Goal: Information Seeking & Learning: Learn about a topic

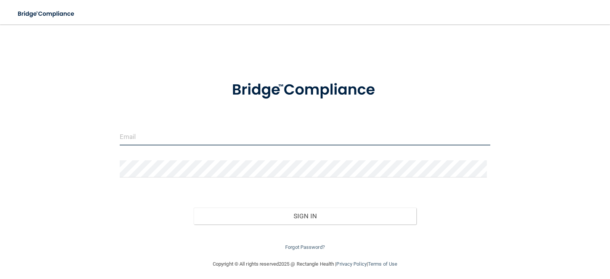
click at [138, 137] on input "email" at bounding box center [305, 136] width 371 height 17
type input "[EMAIL_ADDRESS][DOMAIN_NAME]"
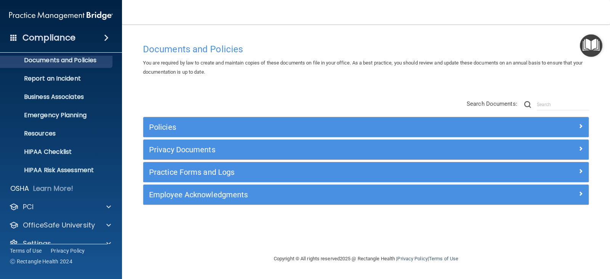
scroll to position [38, 0]
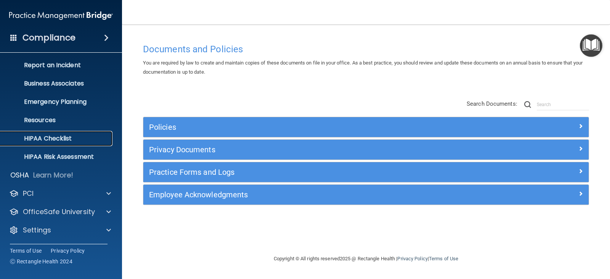
click at [53, 138] on p "HIPAA Checklist" at bounding box center [57, 139] width 104 height 8
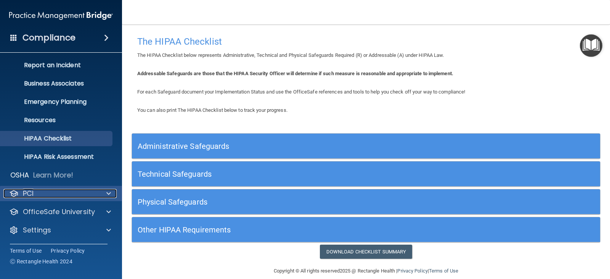
click at [42, 193] on div "PCI" at bounding box center [50, 193] width 95 height 9
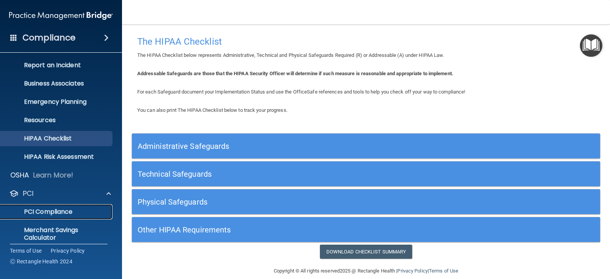
click at [48, 211] on p "PCI Compliance" at bounding box center [57, 212] width 104 height 8
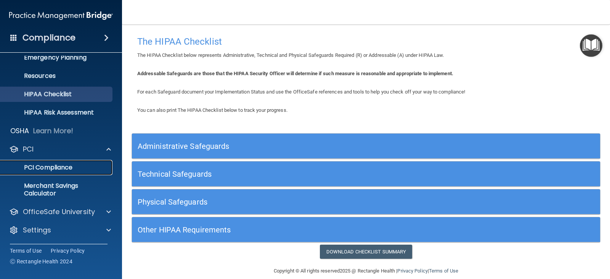
click at [48, 167] on p "PCI Compliance" at bounding box center [57, 167] width 104 height 8
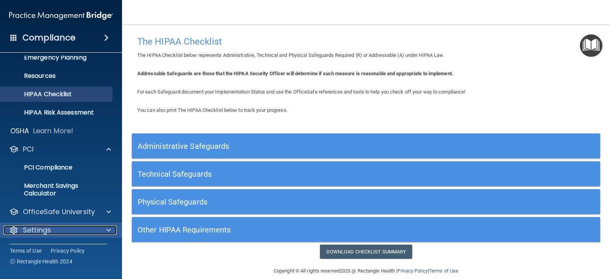
click at [42, 227] on p "Settings" at bounding box center [37, 229] width 28 height 9
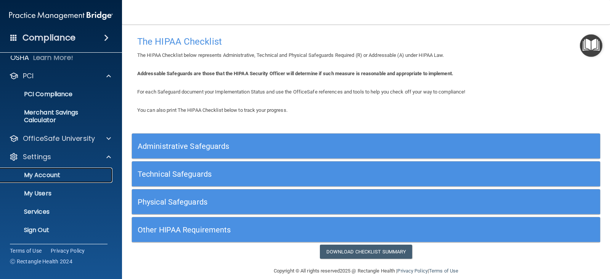
click at [35, 174] on p "My Account" at bounding box center [57, 175] width 104 height 8
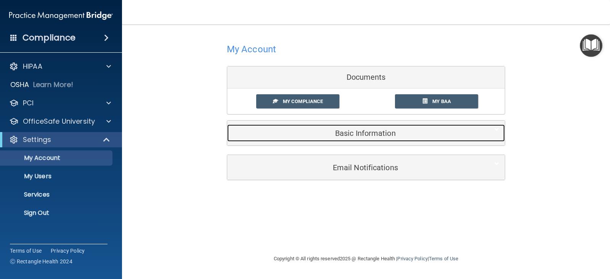
click at [357, 138] on div "Basic Information" at bounding box center [354, 132] width 254 height 17
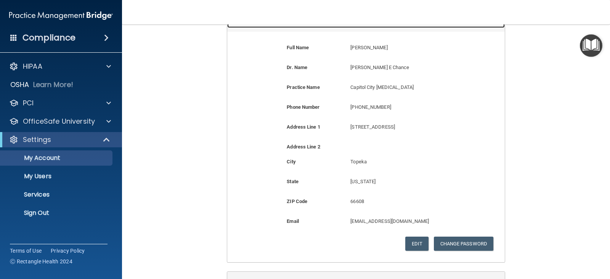
scroll to position [114, 0]
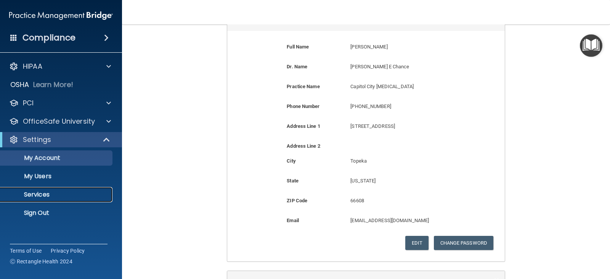
click at [40, 192] on p "Services" at bounding box center [57, 195] width 104 height 8
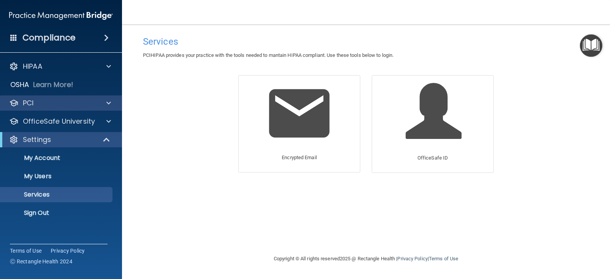
click at [45, 108] on div "PCI" at bounding box center [61, 102] width 122 height 15
click at [106, 103] on span at bounding box center [108, 102] width 5 height 9
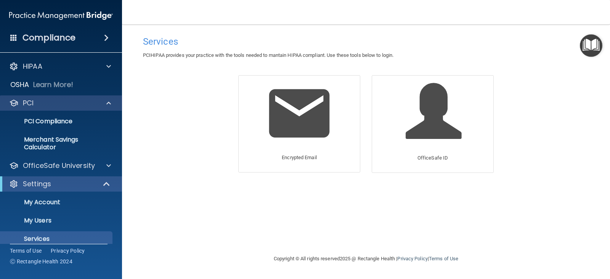
click at [32, 107] on div "PCI" at bounding box center [61, 102] width 122 height 15
click at [108, 101] on span at bounding box center [108, 102] width 5 height 9
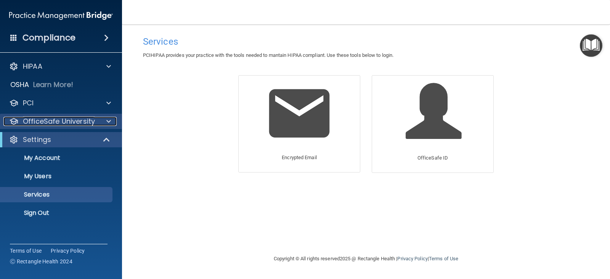
click at [107, 120] on span at bounding box center [108, 121] width 5 height 9
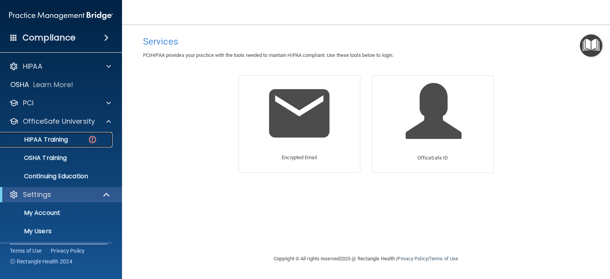
click at [69, 140] on div "HIPAA Training" at bounding box center [57, 140] width 104 height 8
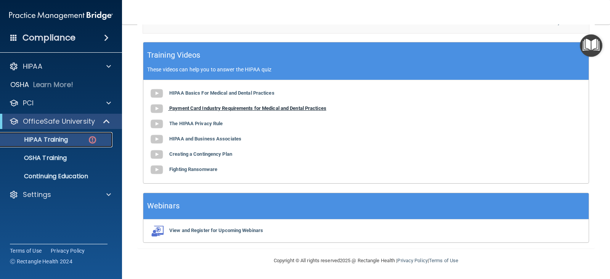
scroll to position [233, 0]
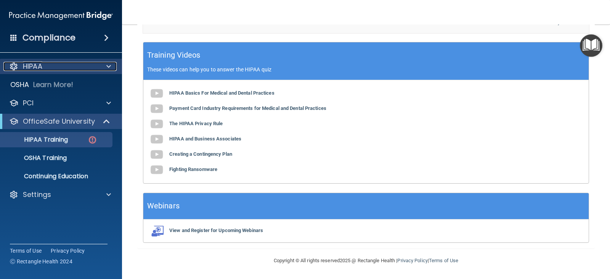
click at [30, 66] on p "HIPAA" at bounding box center [32, 66] width 19 height 9
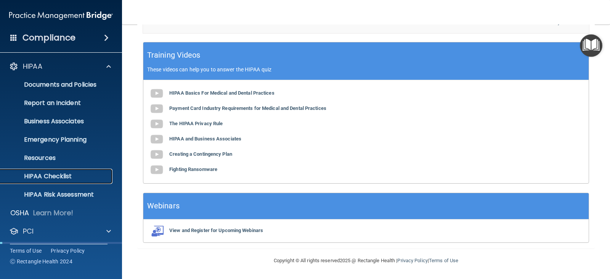
click at [43, 176] on p "HIPAA Checklist" at bounding box center [57, 176] width 104 height 8
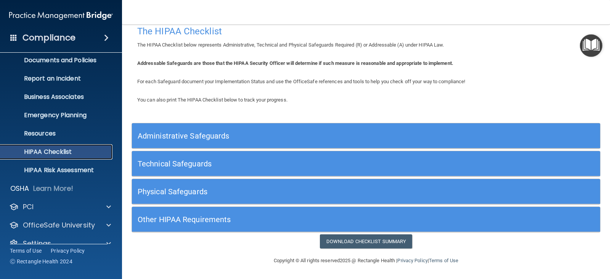
scroll to position [38, 0]
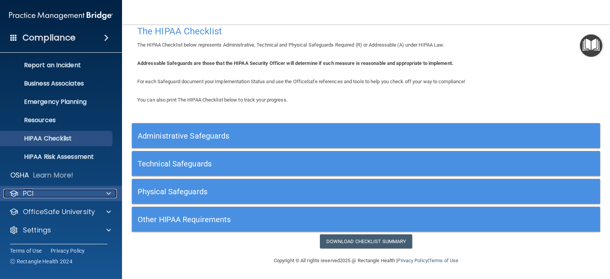
click at [67, 189] on div "PCI" at bounding box center [50, 193] width 95 height 9
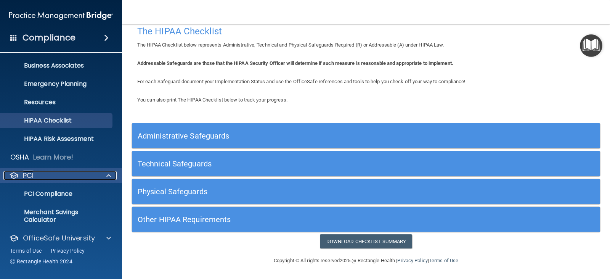
scroll to position [82, 0]
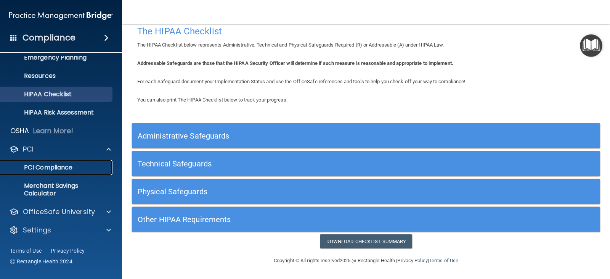
click at [59, 167] on p "PCI Compliance" at bounding box center [57, 167] width 104 height 8
click at [45, 187] on p "Merchant Savings Calculator" at bounding box center [57, 189] width 104 height 15
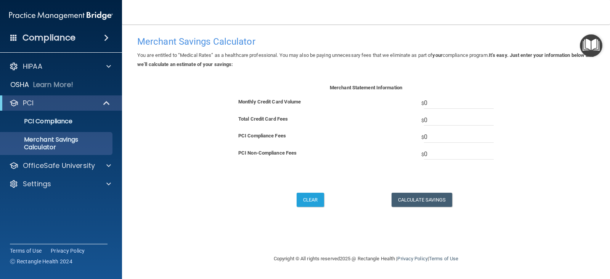
click at [63, 39] on h4 "Compliance" at bounding box center [48, 37] width 53 height 11
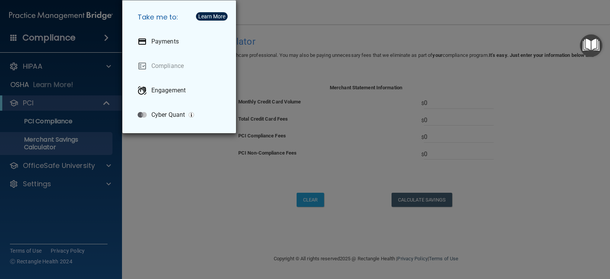
click at [57, 70] on div "Take me to: Payments Compliance Engagement Cyber Quant" at bounding box center [305, 139] width 610 height 279
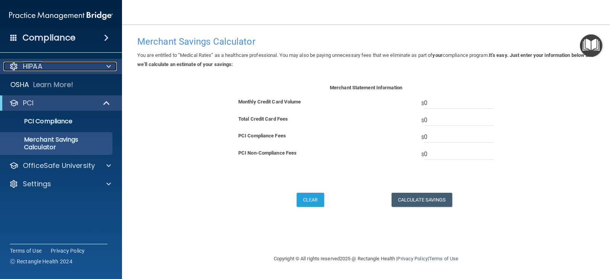
click at [98, 66] on div at bounding box center [107, 66] width 19 height 9
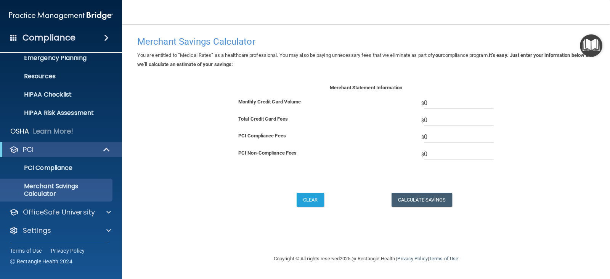
scroll to position [82, 0]
click at [66, 211] on p "OfficeSafe University" at bounding box center [59, 211] width 72 height 9
click at [46, 227] on p "HIPAA Training" at bounding box center [36, 230] width 63 height 8
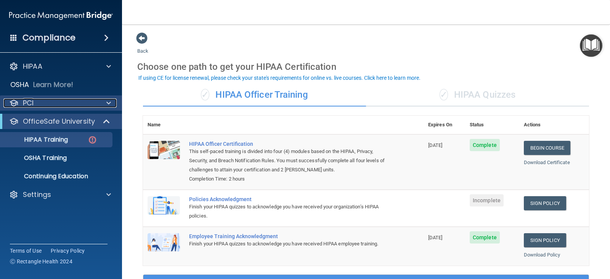
click at [27, 104] on p "PCI" at bounding box center [28, 102] width 11 height 9
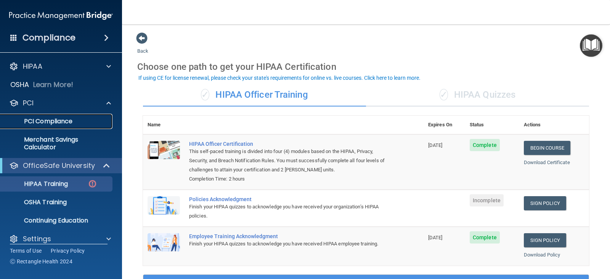
click at [33, 122] on p "PCI Compliance" at bounding box center [57, 121] width 104 height 8
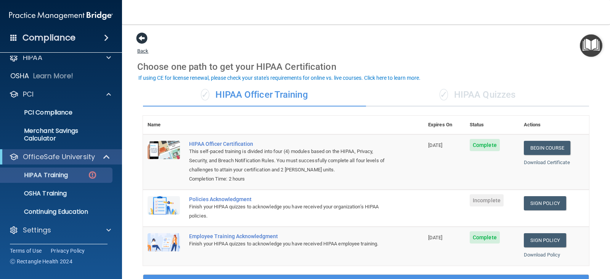
click at [140, 39] on span at bounding box center [141, 37] width 11 height 11
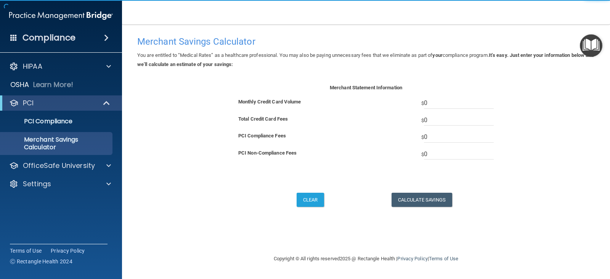
click at [140, 39] on h4 "Merchant Savings Calculator" at bounding box center [365, 42] width 457 height 10
